Goal: Information Seeking & Learning: Learn about a topic

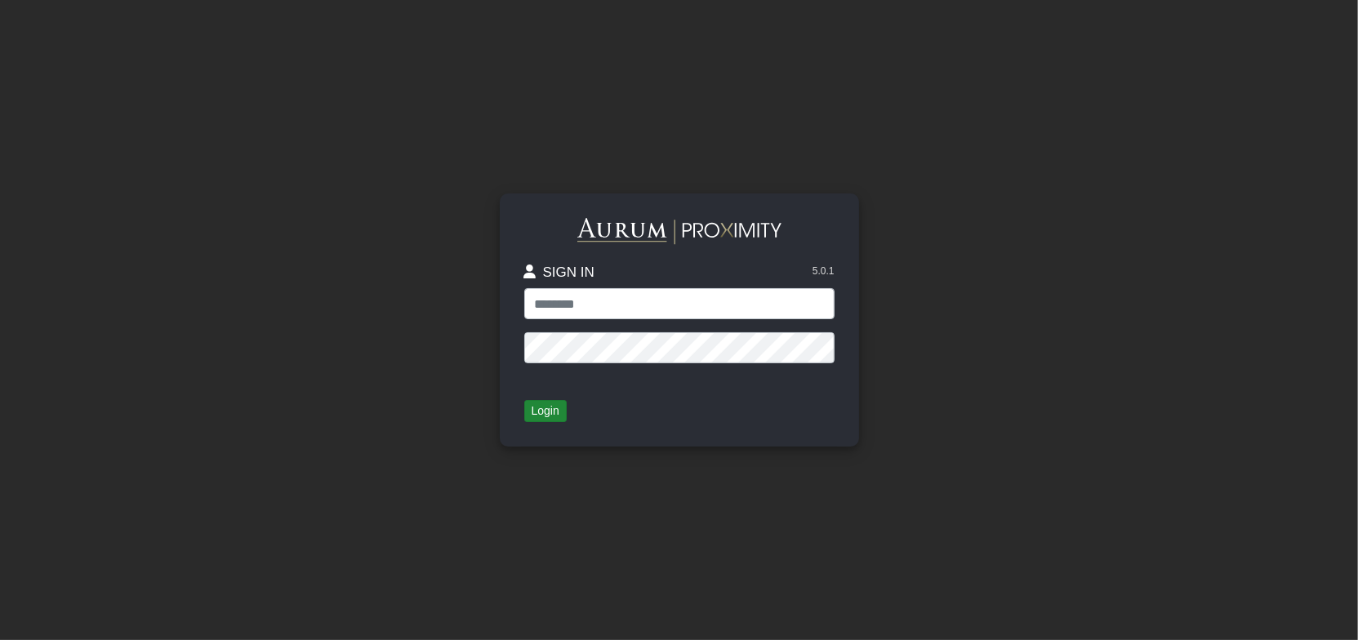
type input "**********"
click at [536, 411] on button "Login" at bounding box center [545, 411] width 42 height 23
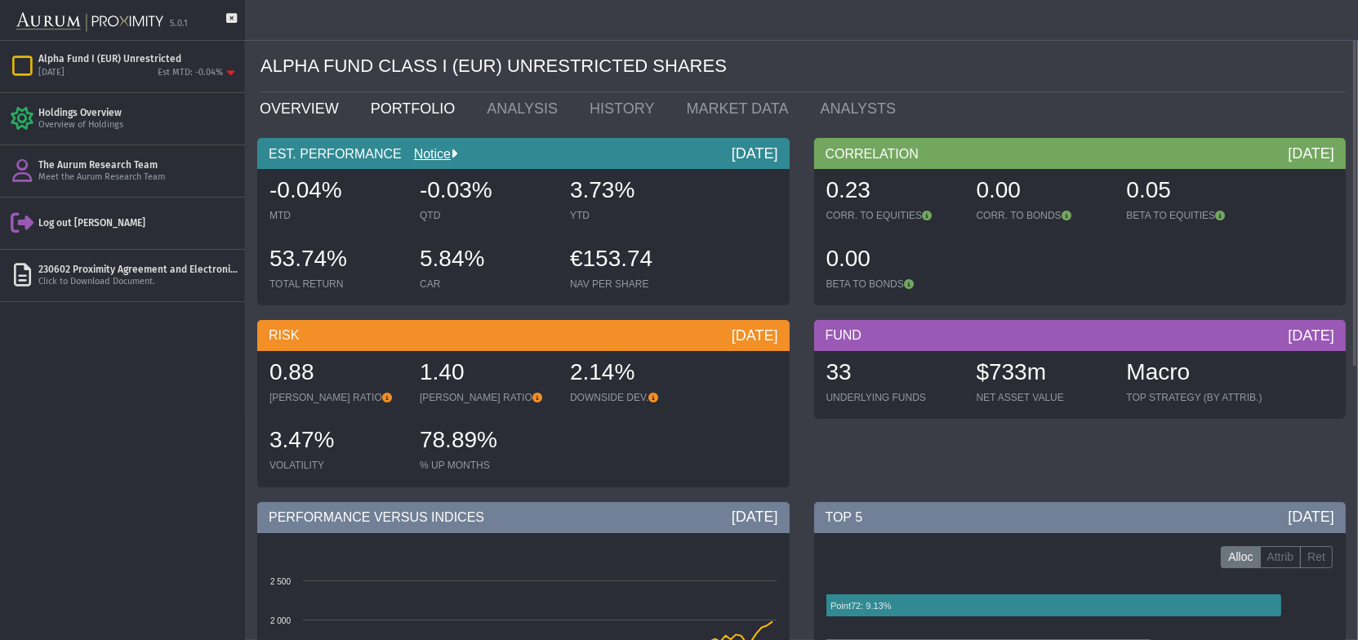
click at [389, 113] on link "PORTFOLIO" at bounding box center [416, 108] width 117 height 33
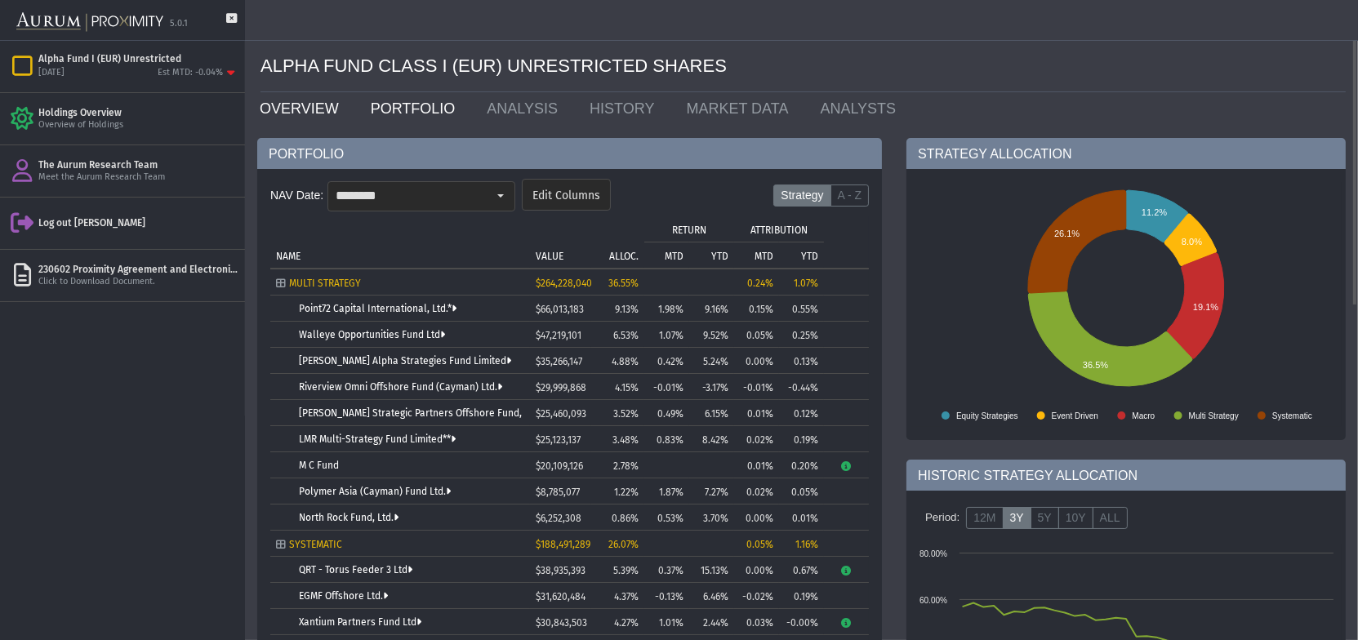
click at [291, 110] on link "OVERVIEW" at bounding box center [302, 108] width 111 height 33
